Goal: Ask a question: Seek information or help from site administrators or community

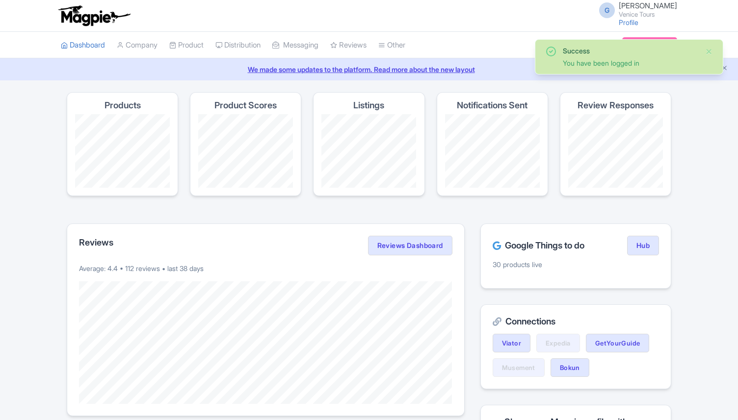
click at [486, 22] on div "G [PERSON_NAME] Venice Tours Profile Users Settings Sign out" at bounding box center [369, 15] width 616 height 27
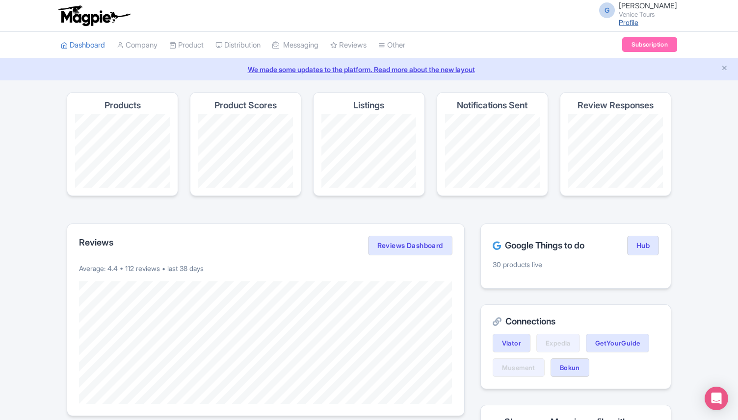
click at [619, 20] on link "Profile" at bounding box center [629, 22] width 20 height 8
click at [636, 42] on link "Subscription" at bounding box center [649, 44] width 55 height 15
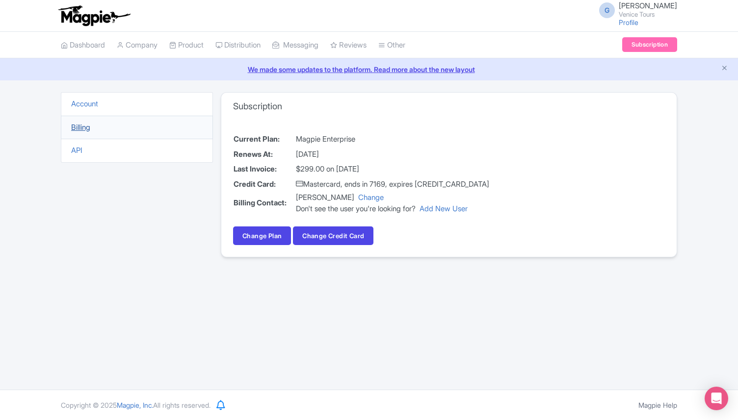
click at [84, 128] on link "Billing" at bounding box center [80, 127] width 19 height 9
click at [84, 106] on link "Account" at bounding box center [84, 103] width 27 height 9
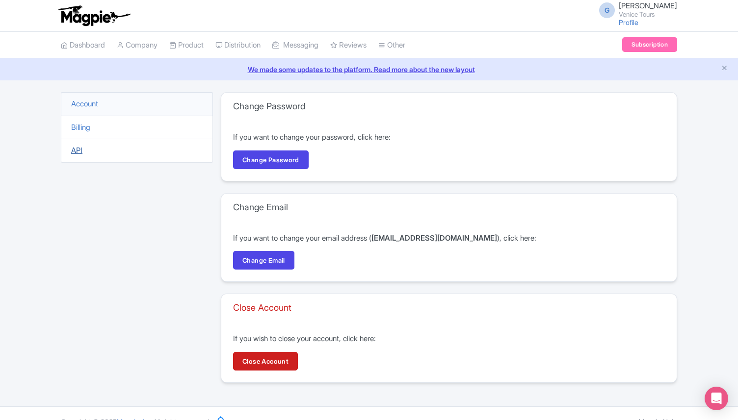
click at [78, 149] on link "API" at bounding box center [76, 150] width 11 height 9
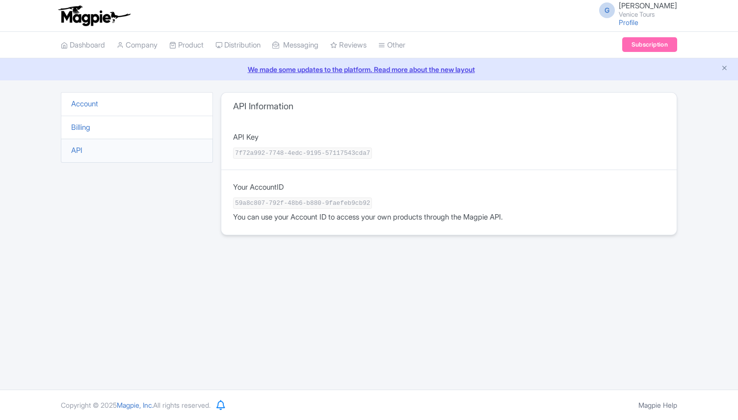
click at [90, 124] on link "Billing" at bounding box center [80, 127] width 19 height 9
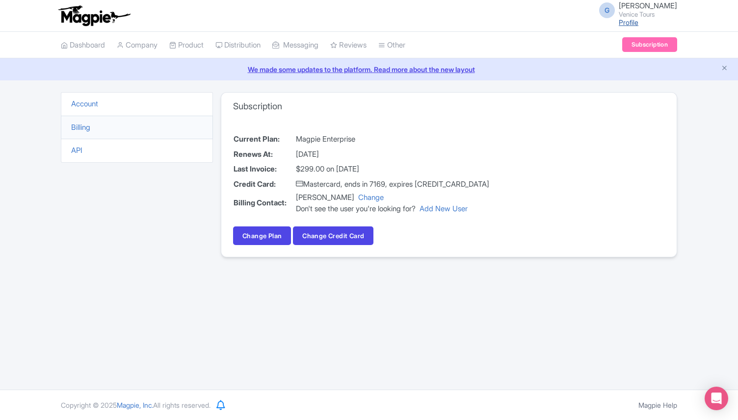
click at [619, 23] on link "Profile" at bounding box center [629, 22] width 20 height 8
click at [365, 199] on link "Change" at bounding box center [371, 197] width 26 height 9
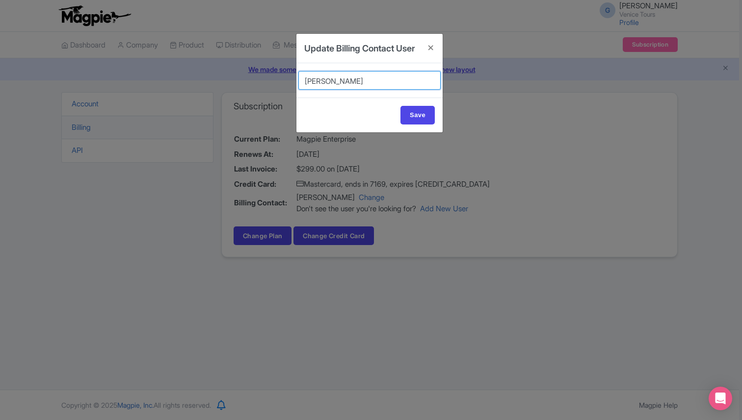
click at [360, 90] on select "[PERSON_NAME] [PERSON_NAME] [PERSON_NAME] [PERSON_NAME] [PERSON_NAME] Reviews" at bounding box center [369, 80] width 142 height 19
select select "634a8047-8a0a-49c0-9e77-146d3d93b89e"
click at [298, 84] on select "[PERSON_NAME] [PERSON_NAME] [PERSON_NAME] [PERSON_NAME] [PERSON_NAME] Reviews" at bounding box center [369, 80] width 142 height 19
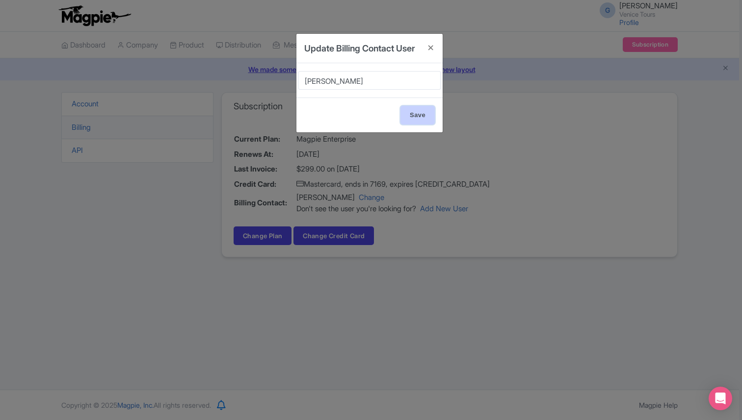
click at [411, 125] on input "Save" at bounding box center [417, 115] width 34 height 19
type input "Update Account"
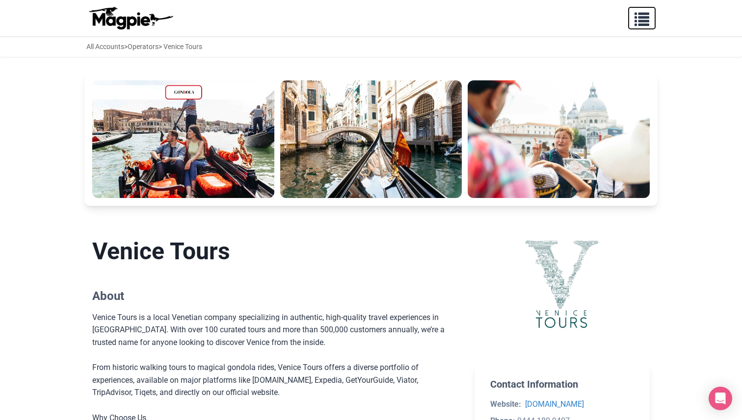
click at [638, 18] on span "button" at bounding box center [641, 17] width 15 height 15
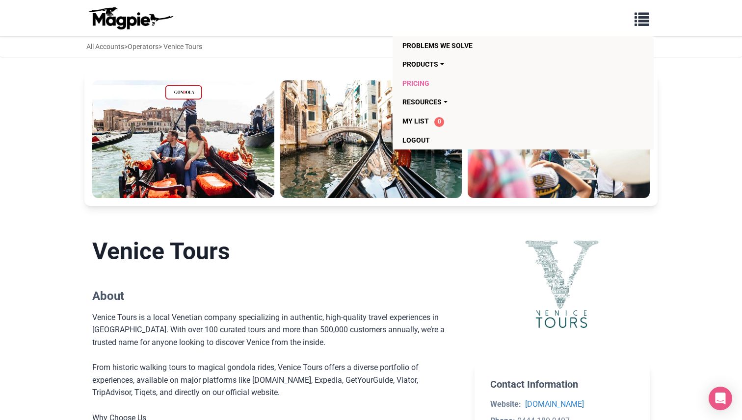
click at [420, 83] on link "Pricing" at bounding box center [466, 83] width 129 height 19
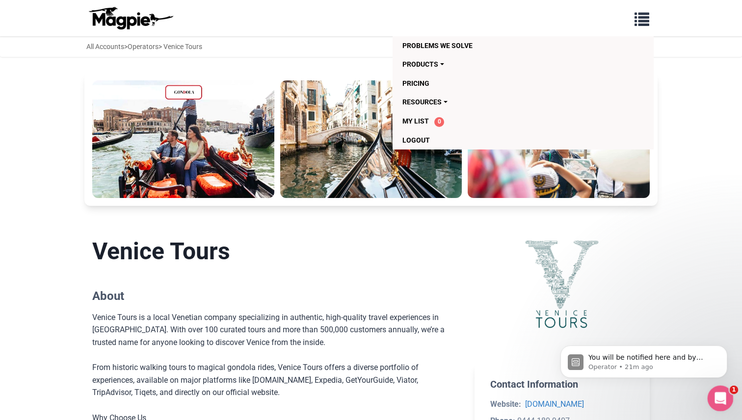
click at [717, 402] on icon "Open Intercom Messenger" at bounding box center [719, 398] width 16 height 16
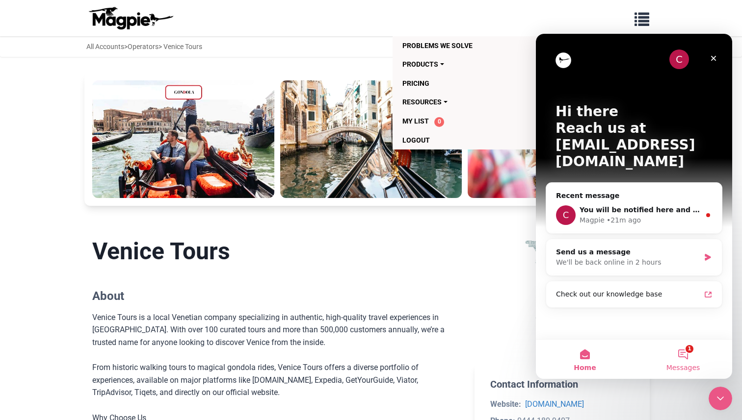
click at [679, 352] on button "1 Messages" at bounding box center [683, 359] width 98 height 39
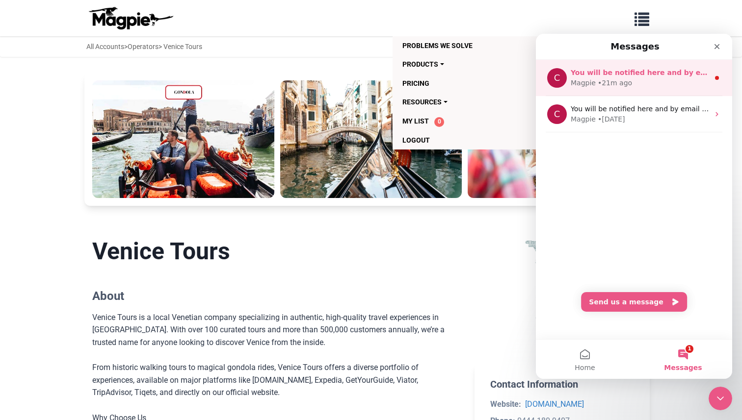
click at [619, 79] on div "• 21m ago" at bounding box center [615, 83] width 34 height 10
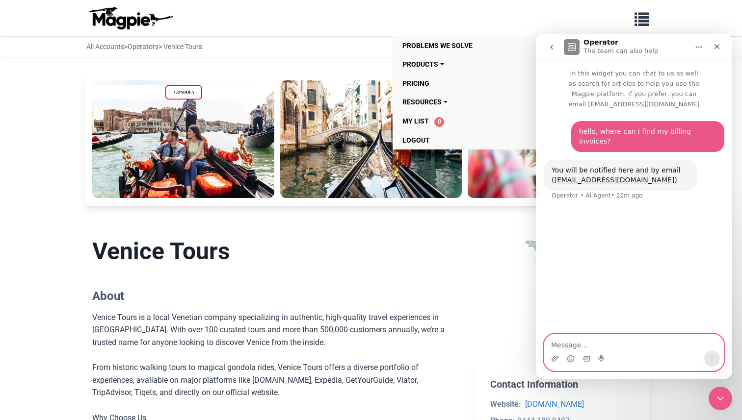
click at [593, 339] on textarea "Message…" at bounding box center [634, 343] width 180 height 17
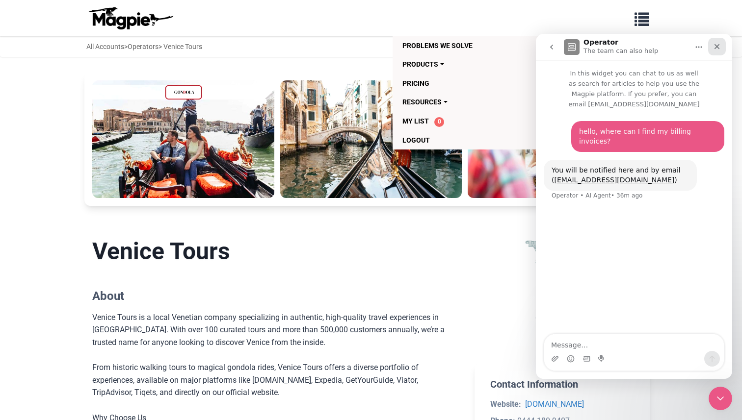
click at [714, 51] on div "Close" at bounding box center [717, 47] width 18 height 18
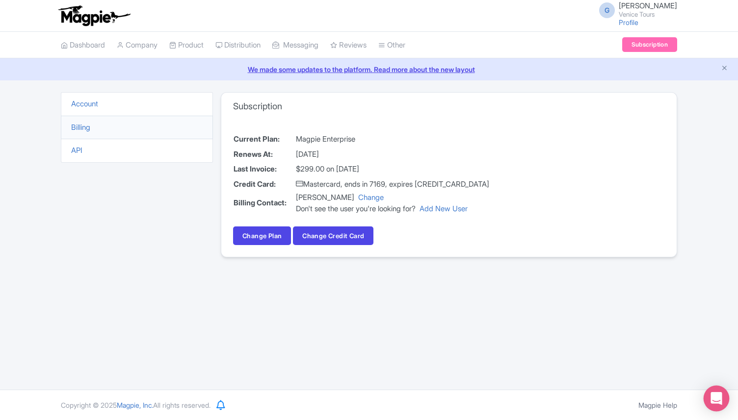
click at [721, 408] on div "Open Intercom Messenger" at bounding box center [717, 399] width 26 height 26
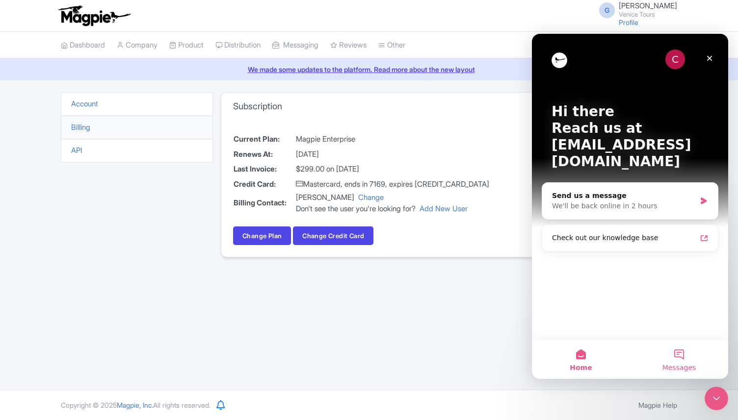
click at [689, 367] on span "Messages" at bounding box center [679, 368] width 34 height 7
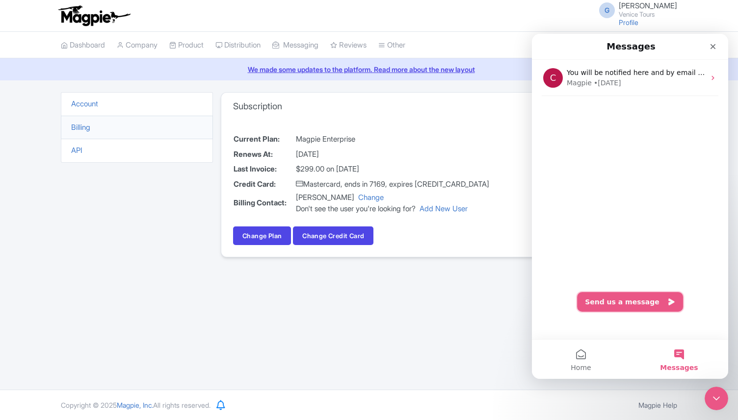
click at [607, 303] on button "Send us a message" at bounding box center [630, 302] width 106 height 20
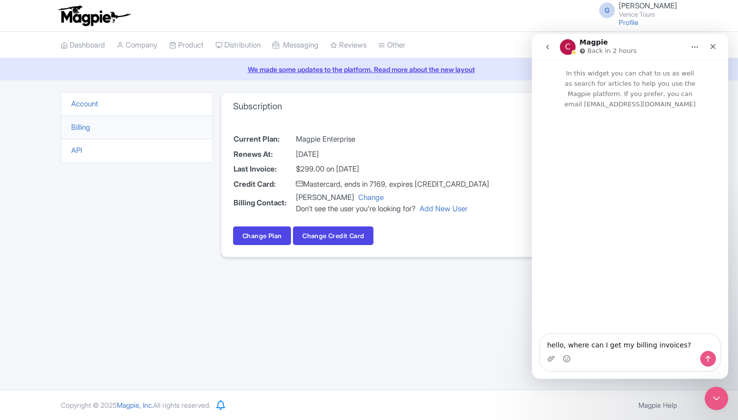
click at [607, 346] on textarea "hello, where can I get my billing invoices?" at bounding box center [630, 343] width 180 height 17
type textarea "hello, where can I find my billing invoices?"
click at [711, 359] on icon "Send a message…" at bounding box center [708, 359] width 8 height 8
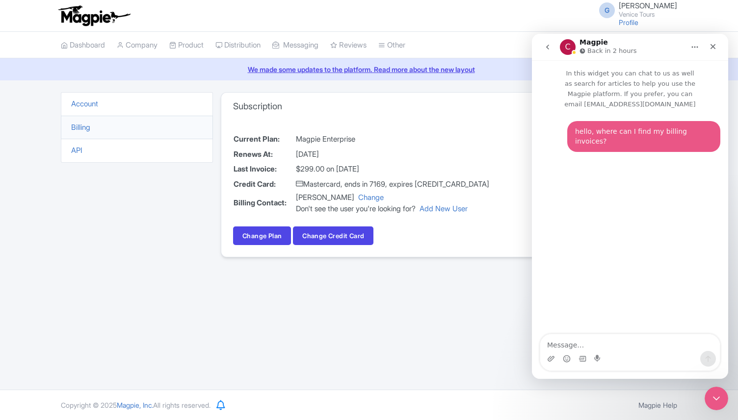
click at [510, 122] on div "Current Plan: Magpie Enterprise Renews At: [DATE] Last Invoice: $299.00 on [DAT…" at bounding box center [448, 188] width 455 height 137
click at [712, 50] on icon "Close" at bounding box center [713, 47] width 8 height 8
